Goal: Contribute content

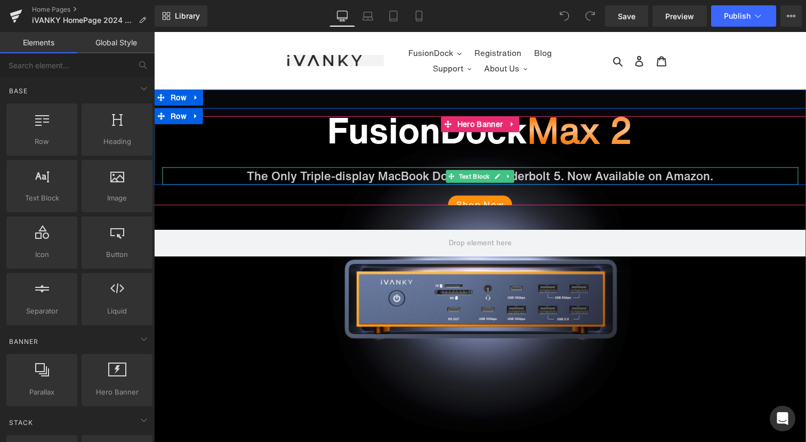
click at [569, 176] on p "The Only Triple-display MacBook Dock for Thunderbolt 5. Now Available on Amazon." at bounding box center [480, 176] width 636 height 18
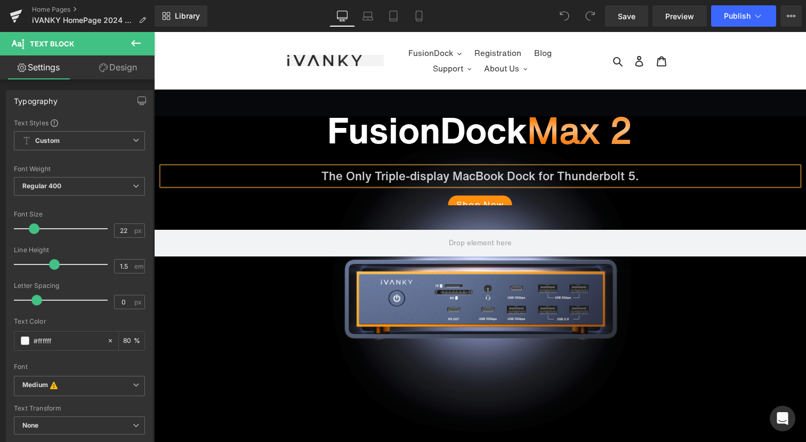
drag, startPoint x: 569, startPoint y: 176, endPoint x: 732, endPoint y: 171, distance: 162.7
click at [732, 171] on p "The Only Triple-display MacBook Dock for Thunderbolt 5." at bounding box center [480, 176] width 636 height 18
click at [734, 18] on span "Publish" at bounding box center [737, 16] width 27 height 9
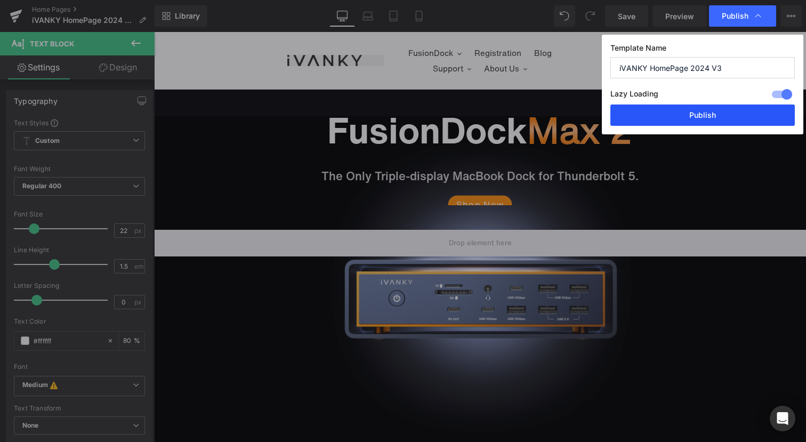
click at [681, 115] on button "Publish" at bounding box center [702, 114] width 184 height 21
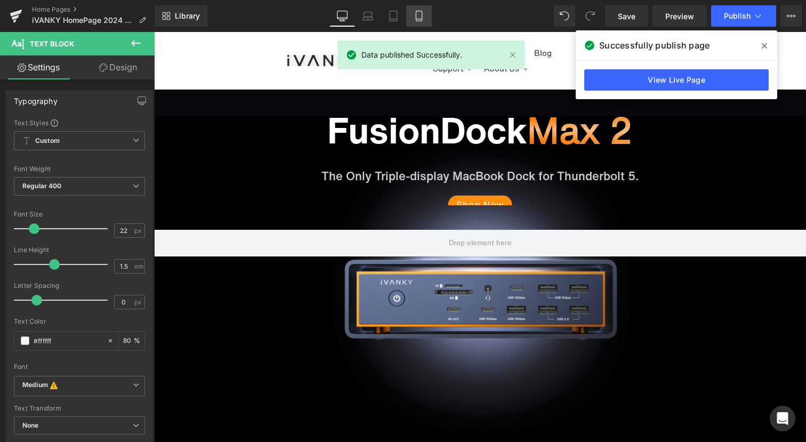
click at [425, 17] on link "Mobile" at bounding box center [419, 15] width 26 height 21
type input "80"
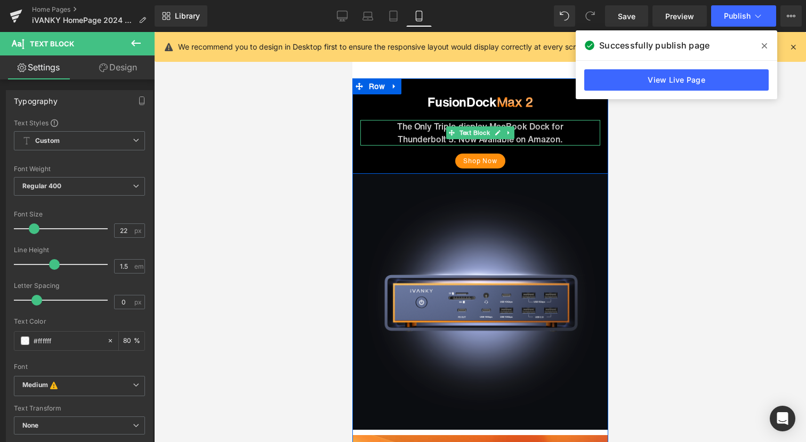
click at [558, 138] on p "Thunderbolt 5. Now Available on Amazon." at bounding box center [479, 139] width 229 height 13
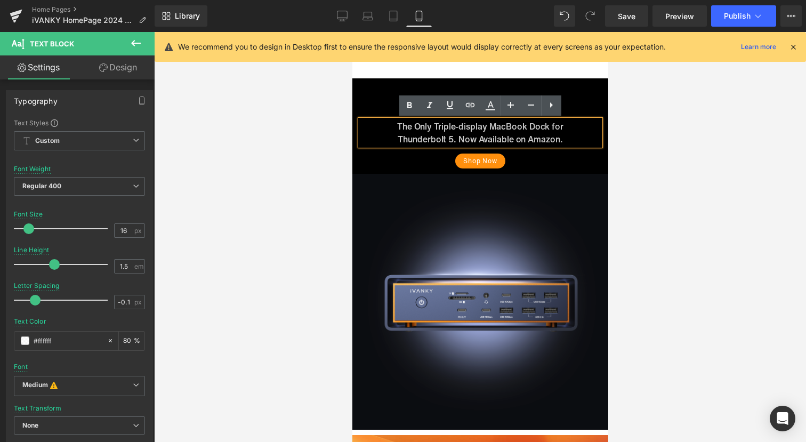
drag, startPoint x: 460, startPoint y: 139, endPoint x: 575, endPoint y: 138, distance: 115.7
click at [575, 138] on p "Thunderbolt 5. Now Available on Amazon." at bounding box center [479, 139] width 229 height 13
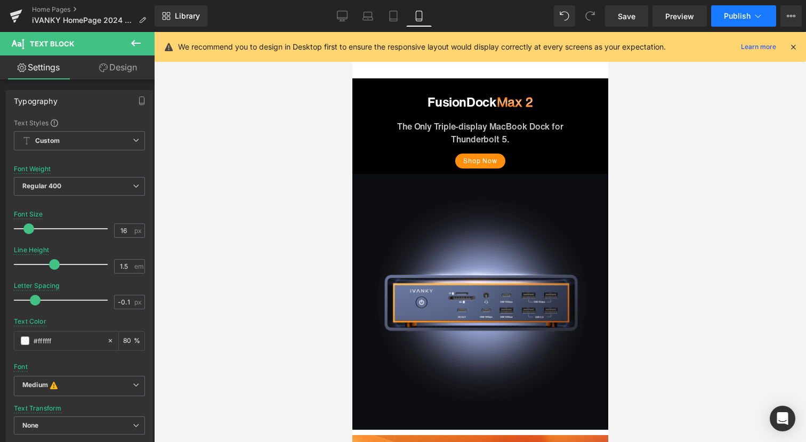
click at [730, 17] on span "Publish" at bounding box center [737, 16] width 27 height 9
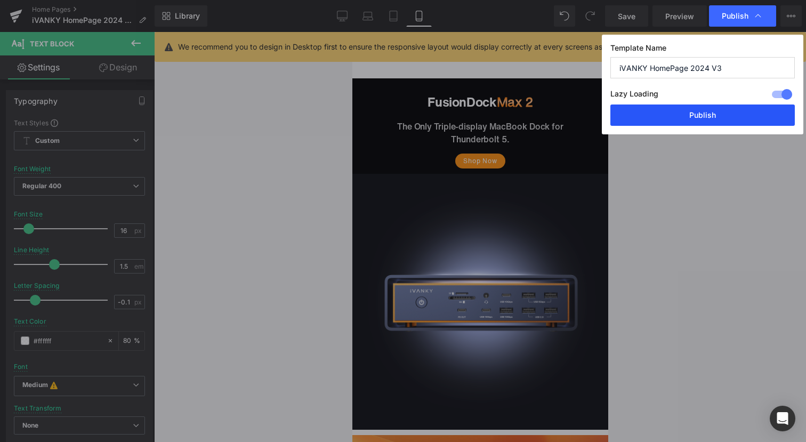
click at [705, 125] on button "Publish" at bounding box center [702, 114] width 184 height 21
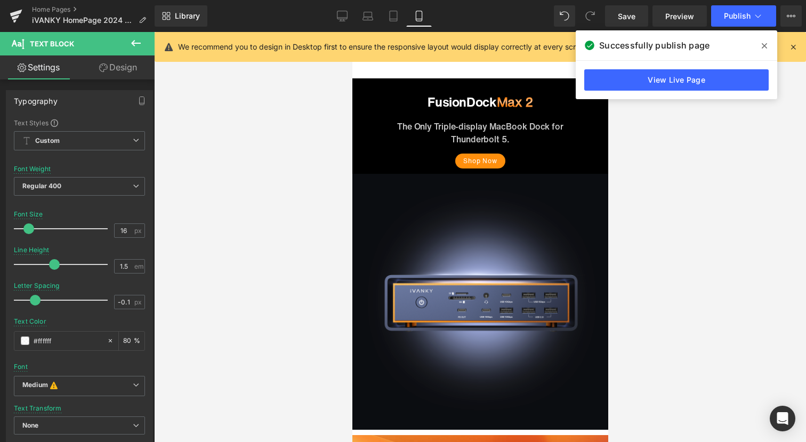
click at [766, 45] on icon at bounding box center [764, 45] width 5 height 5
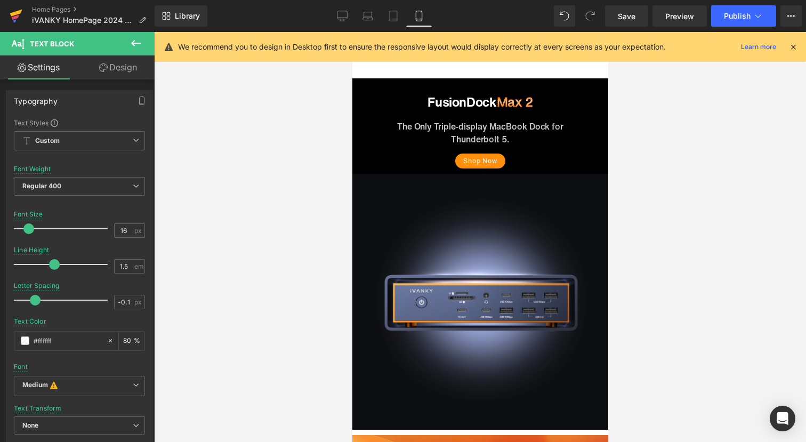
click at [19, 15] on icon at bounding box center [16, 16] width 13 height 27
